Goal: Task Accomplishment & Management: Use online tool/utility

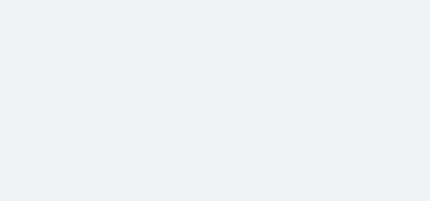
click at [134, 115] on body at bounding box center [215, 100] width 430 height 201
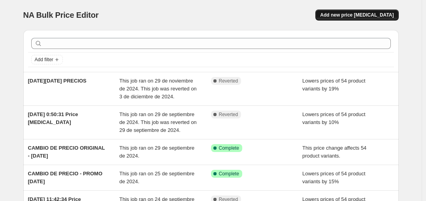
click at [357, 16] on span "Add new price [MEDICAL_DATA]" at bounding box center [357, 15] width 74 height 6
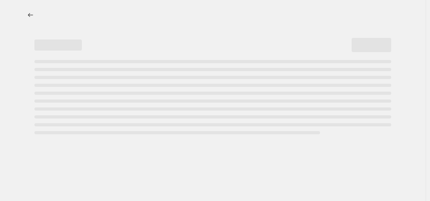
select select "percentage"
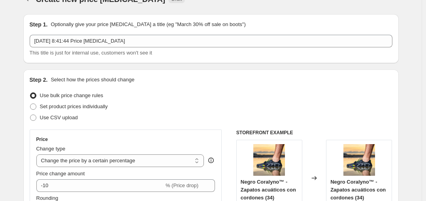
scroll to position [18, 0]
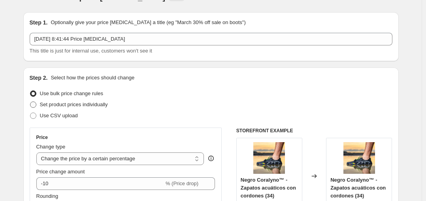
click at [96, 105] on span "Set product prices individually" at bounding box center [74, 105] width 68 height 6
click at [30, 102] on input "Set product prices individually" at bounding box center [30, 102] width 0 height 0
radio input "true"
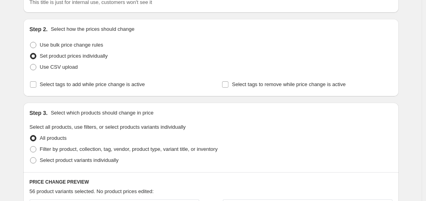
scroll to position [67, 0]
click at [154, 151] on span "Filter by product, collection, tag, vendor, product type, variant title, or inv…" at bounding box center [129, 149] width 178 height 6
click at [30, 146] on input "Filter by product, collection, tag, vendor, product type, variant title, or inv…" at bounding box center [30, 146] width 0 height 0
radio input "true"
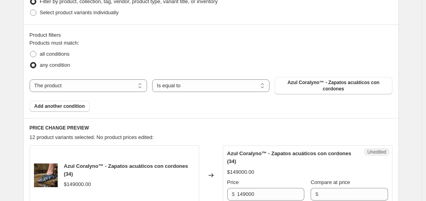
scroll to position [255, 0]
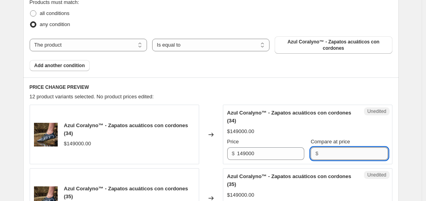
click at [321, 148] on input "Compare at price" at bounding box center [354, 153] width 67 height 13
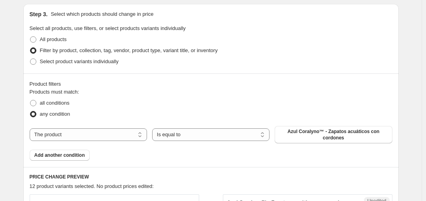
scroll to position [165, 0]
click at [116, 62] on span "Select product variants individually" at bounding box center [79, 62] width 79 height 6
click at [30, 59] on input "Select product variants individually" at bounding box center [30, 59] width 0 height 0
radio input "true"
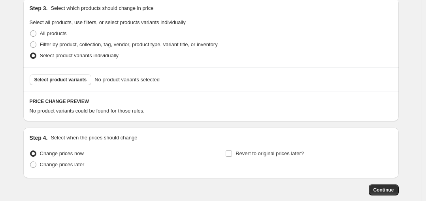
scroll to position [166, 0]
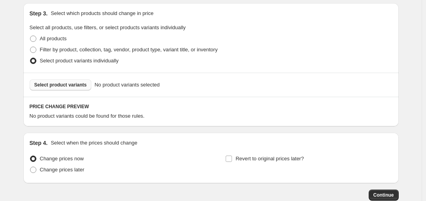
click at [76, 83] on span "Select product variants" at bounding box center [60, 85] width 53 height 6
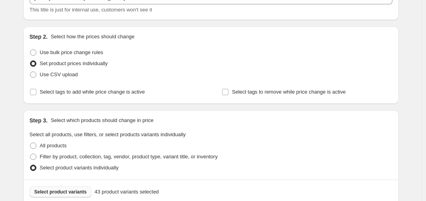
scroll to position [58, 0]
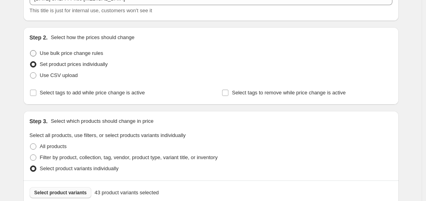
click at [97, 55] on span "Use bulk price change rules" at bounding box center [71, 53] width 63 height 6
click at [30, 51] on input "Use bulk price change rules" at bounding box center [30, 50] width 0 height 0
radio input "true"
select select "percentage"
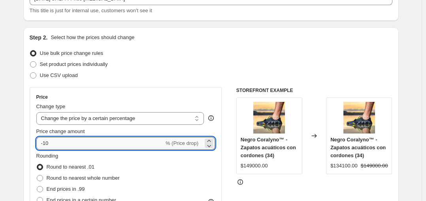
click at [85, 146] on input "-10" at bounding box center [100, 143] width 128 height 13
type input "-15"
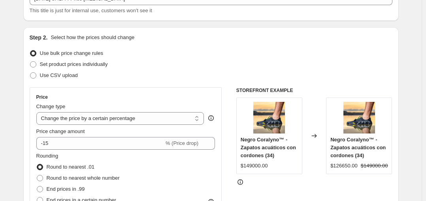
click at [149, 76] on div "Use CSV upload" at bounding box center [211, 75] width 363 height 11
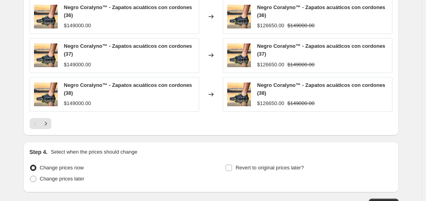
scroll to position [588, 0]
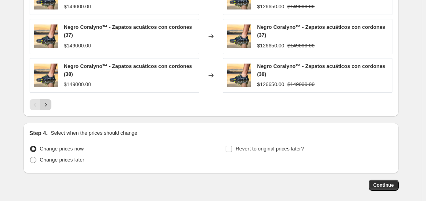
click at [47, 104] on icon "Next" at bounding box center [46, 105] width 2 height 4
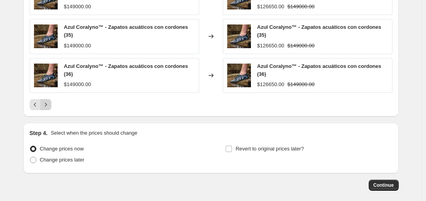
click at [49, 101] on icon "Next" at bounding box center [46, 105] width 8 height 8
click at [48, 101] on icon "Next" at bounding box center [46, 105] width 8 height 8
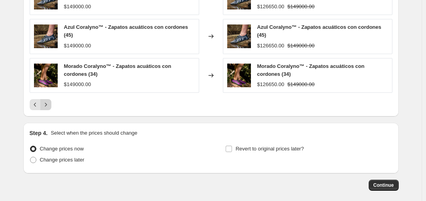
click at [48, 99] on button "Next" at bounding box center [45, 104] width 11 height 11
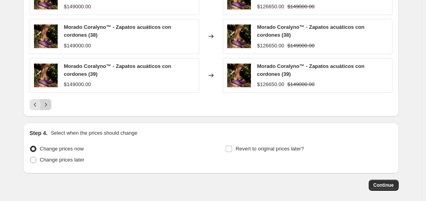
click at [47, 99] on button "Next" at bounding box center [45, 104] width 11 height 11
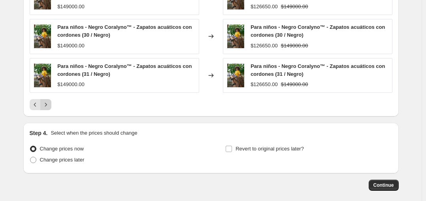
click at [47, 99] on button "Next" at bounding box center [45, 104] width 11 height 11
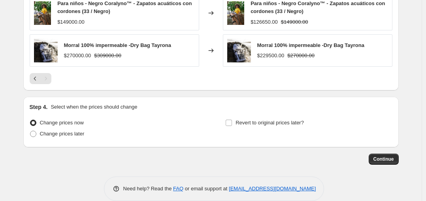
scroll to position [540, 0]
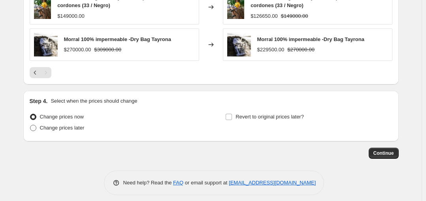
click at [72, 125] on span "Change prices later" at bounding box center [62, 128] width 45 height 6
click at [30, 125] on input "Change prices later" at bounding box center [30, 125] width 0 height 0
radio input "true"
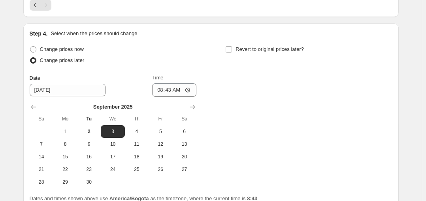
scroll to position [609, 0]
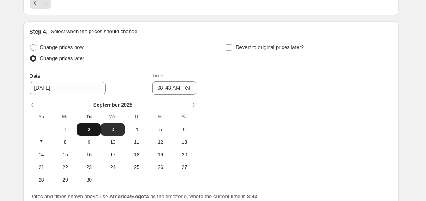
click at [87, 129] on span "2" at bounding box center [88, 130] width 17 height 6
type input "[DATE]"
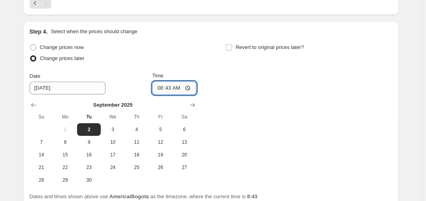
click at [165, 87] on input "08:43" at bounding box center [174, 87] width 44 height 13
type input "08:44"
click at [255, 46] on span "Revert to original prices later?" at bounding box center [270, 47] width 68 height 6
click at [232, 46] on input "Revert to original prices later?" at bounding box center [229, 47] width 6 height 6
checkbox input "true"
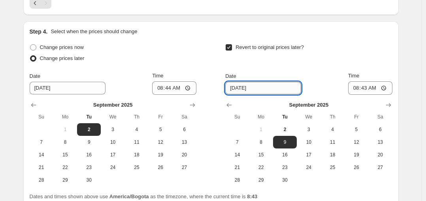
click at [257, 87] on input "[DATE]" at bounding box center [263, 88] width 76 height 13
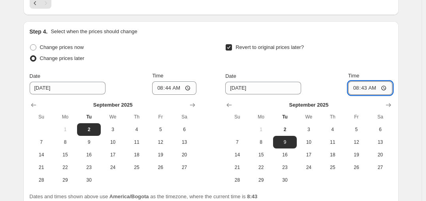
click at [364, 87] on input "08:43" at bounding box center [370, 87] width 44 height 13
type input "08:45"
click at [380, 54] on div "Revert to original prices later?" at bounding box center [308, 54] width 167 height 24
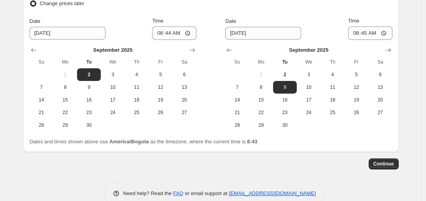
scroll to position [681, 0]
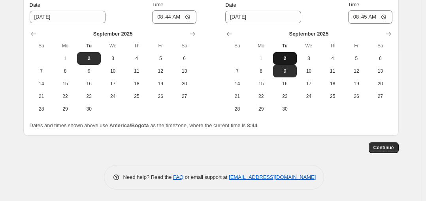
click at [283, 54] on button "2" at bounding box center [285, 58] width 24 height 13
type input "[DATE]"
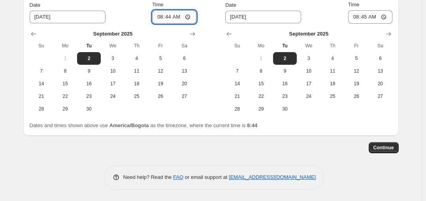
click at [169, 17] on input "08:44" at bounding box center [174, 16] width 44 height 13
click at [167, 16] on input "08:44" at bounding box center [174, 16] width 44 height 13
type input "08:45"
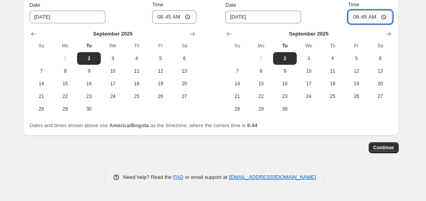
click at [360, 16] on input "08:45" at bounding box center [370, 16] width 44 height 13
type input "08:46"
click at [318, 177] on div "Need help? Read the FAQ or email support at [EMAIL_ADDRESS][DOMAIN_NAME]" at bounding box center [214, 177] width 221 height 25
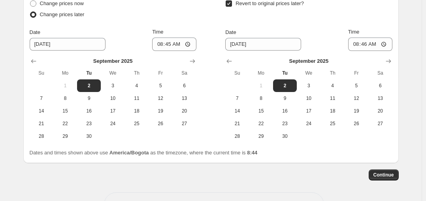
scroll to position [654, 0]
click at [383, 170] on button "Continue" at bounding box center [384, 174] width 30 height 11
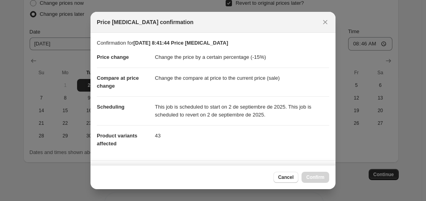
click at [237, 70] on dd "Change the compare at price to the current price (sale)" at bounding box center [242, 78] width 174 height 21
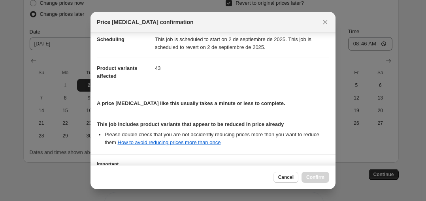
scroll to position [130, 0]
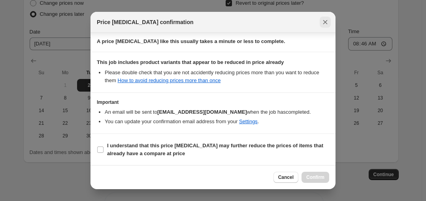
click at [324, 19] on icon "Close" at bounding box center [325, 22] width 8 height 8
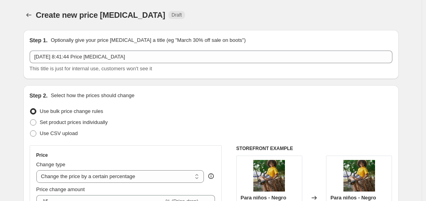
scroll to position [654, 0]
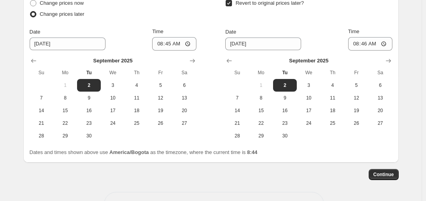
click at [380, 171] on button "Continue" at bounding box center [384, 174] width 30 height 11
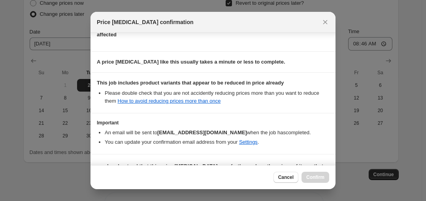
scroll to position [130, 0]
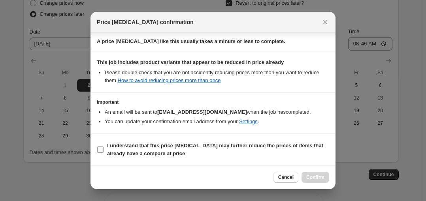
click at [101, 148] on input "I understand that this price [MEDICAL_DATA] may further reduce the prices of it…" at bounding box center [100, 150] width 6 height 6
checkbox input "true"
click at [310, 179] on span "Confirm" at bounding box center [315, 177] width 18 height 6
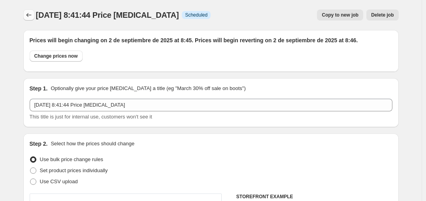
click at [29, 14] on icon "Price change jobs" at bounding box center [29, 15] width 8 height 8
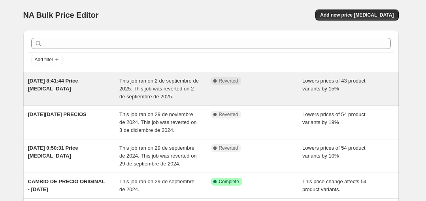
click at [78, 79] on span "[DATE] 8:41:44 Price [MEDICAL_DATA]" at bounding box center [53, 85] width 50 height 14
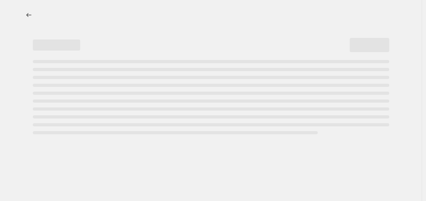
select select "percentage"
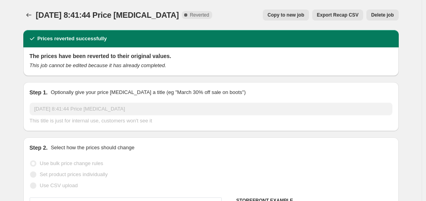
click at [284, 17] on span "Copy to new job" at bounding box center [286, 15] width 37 height 6
select select "percentage"
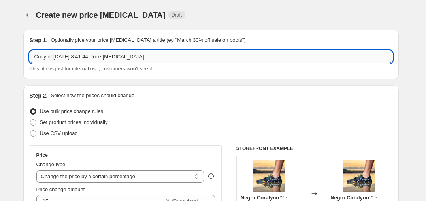
click at [189, 54] on input "Copy of [DATE] 8:41:44 Price [MEDICAL_DATA]" at bounding box center [211, 57] width 363 height 13
type input "C"
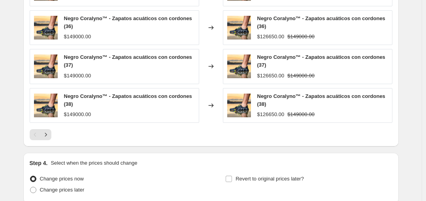
scroll to position [626, 0]
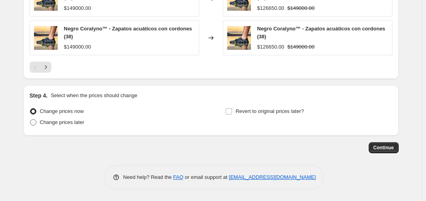
type input "ANIVERSARIO CORALYNO [DATE]"
click at [83, 122] on span "Change prices later" at bounding box center [62, 122] width 45 height 6
click at [30, 120] on input "Change prices later" at bounding box center [30, 119] width 0 height 0
radio input "true"
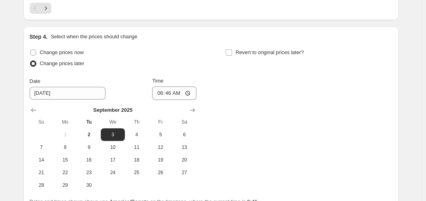
scroll to position [685, 0]
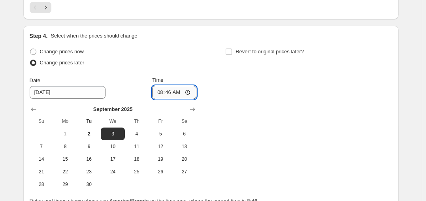
click at [158, 91] on input "08:46" at bounding box center [174, 92] width 44 height 13
type input "00:00"
click at [232, 49] on input "Revert to original prices later?" at bounding box center [229, 52] width 6 height 6
checkbox input "true"
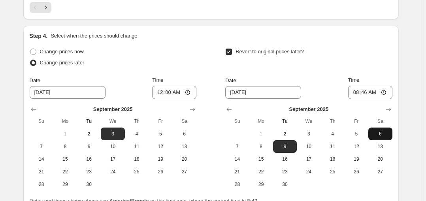
click at [376, 132] on span "6" at bounding box center [380, 134] width 17 height 6
type input "[DATE]"
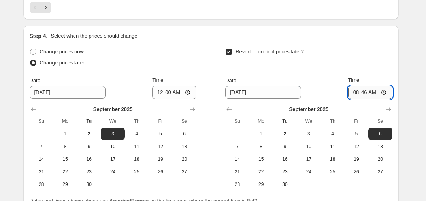
click at [355, 91] on input "08:46" at bounding box center [370, 92] width 44 height 13
type input "00:00"
click at [337, 74] on div "Revert to original prices later? Date [DATE] Time 00:00 [DATE] Su Mo Tu We Th F…" at bounding box center [308, 118] width 167 height 145
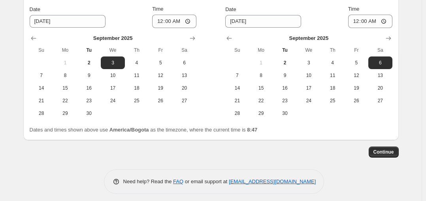
scroll to position [761, 0]
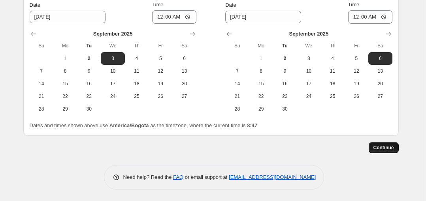
click at [379, 146] on span "Continue" at bounding box center [384, 148] width 21 height 6
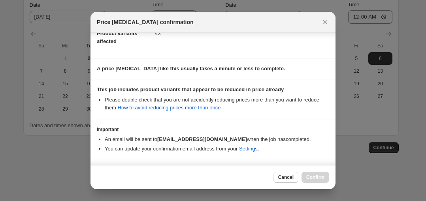
scroll to position [130, 0]
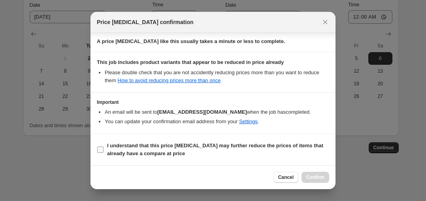
click at [162, 148] on b "I understand that this price [MEDICAL_DATA] may further reduce the prices of it…" at bounding box center [215, 150] width 216 height 14
click at [104, 148] on input "I understand that this price [MEDICAL_DATA] may further reduce the prices of it…" at bounding box center [100, 150] width 6 height 6
checkbox input "true"
click at [312, 175] on span "Confirm" at bounding box center [315, 177] width 18 height 6
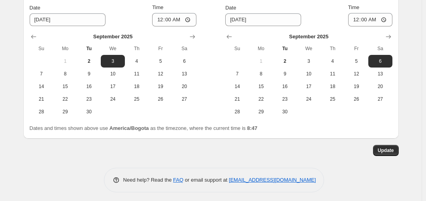
scroll to position [809, 0]
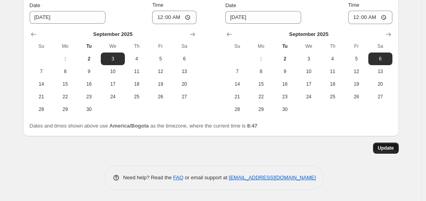
click at [391, 151] on button "Update" at bounding box center [386, 148] width 26 height 11
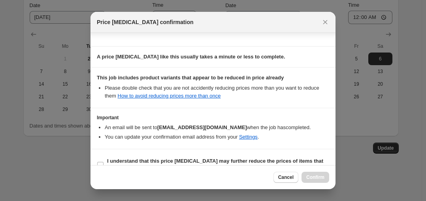
scroll to position [130, 0]
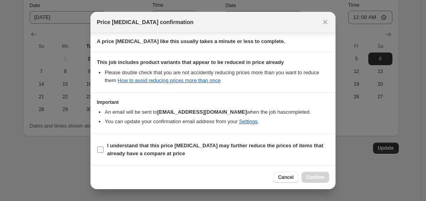
click at [104, 147] on label "I understand that this price [MEDICAL_DATA] may further reduce the prices of it…" at bounding box center [213, 149] width 233 height 19
click at [104, 147] on input "I understand that this price [MEDICAL_DATA] may further reduce the prices of it…" at bounding box center [100, 150] width 6 height 6
checkbox input "true"
click at [323, 176] on span "Confirm" at bounding box center [315, 177] width 18 height 6
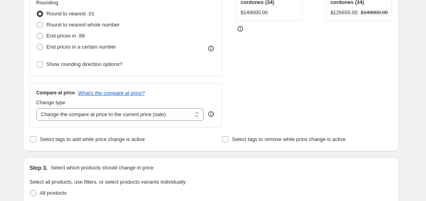
scroll to position [0, 0]
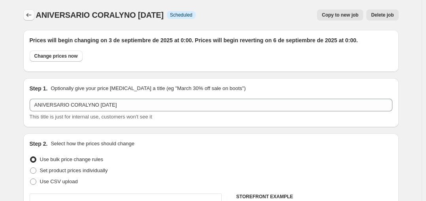
click at [28, 13] on icon "Price change jobs" at bounding box center [29, 15] width 8 height 8
